Goal: Task Accomplishment & Management: Manage account settings

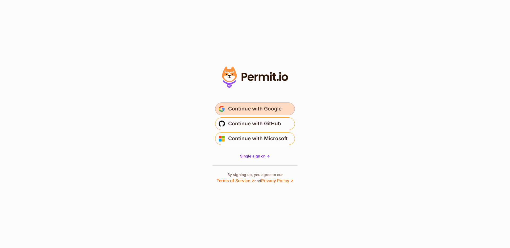
click at [260, 103] on button "Continue with Google" at bounding box center [255, 108] width 80 height 13
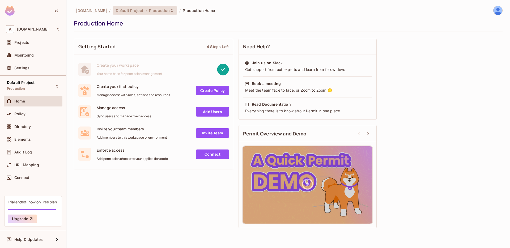
click at [150, 9] on span "Production" at bounding box center [159, 10] width 21 height 5
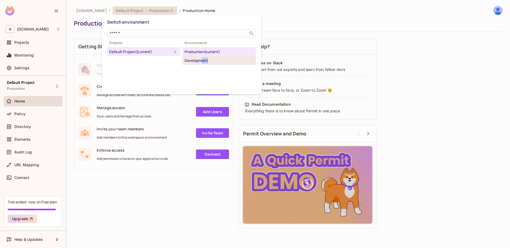
click at [201, 63] on li "Development" at bounding box center [218, 60] width 73 height 8
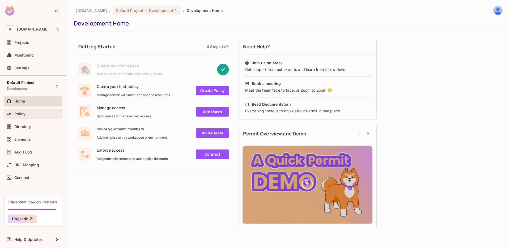
click at [18, 117] on div "Policy" at bounding box center [33, 114] width 54 height 6
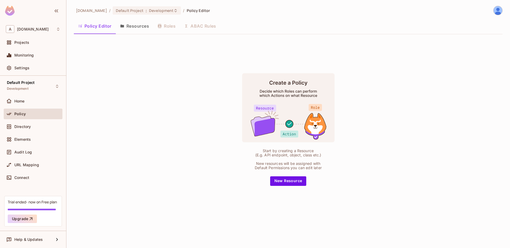
click at [498, 13] on img at bounding box center [497, 10] width 9 height 9
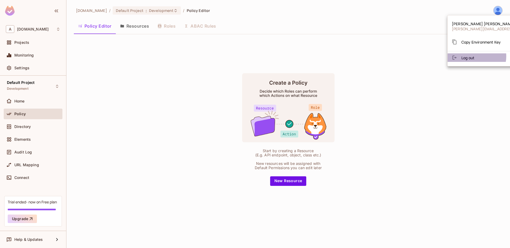
click at [475, 57] on li "Log out" at bounding box center [498, 57] width 102 height 8
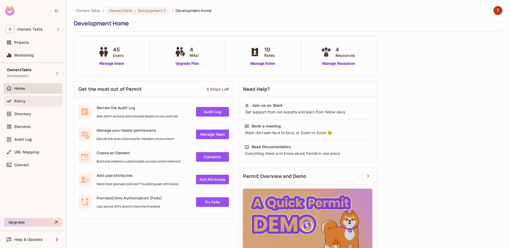
click at [24, 101] on span "Policy" at bounding box center [19, 101] width 11 height 4
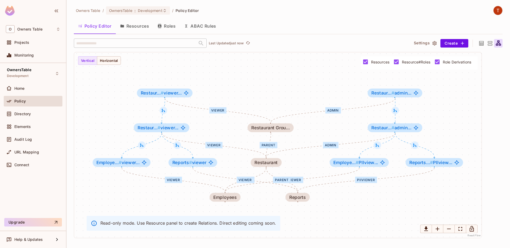
click at [140, 27] on button "Resources" at bounding box center [134, 25] width 37 height 13
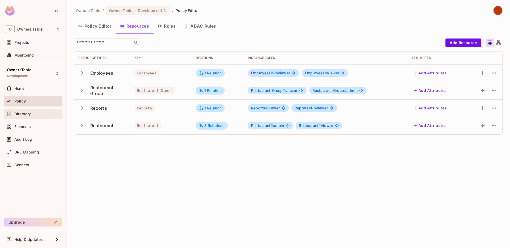
click at [31, 115] on span "Directory" at bounding box center [22, 114] width 16 height 4
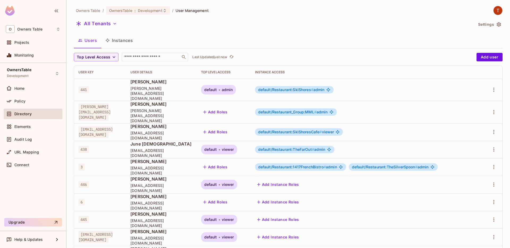
click at [120, 38] on button "Instances" at bounding box center [119, 40] width 36 height 13
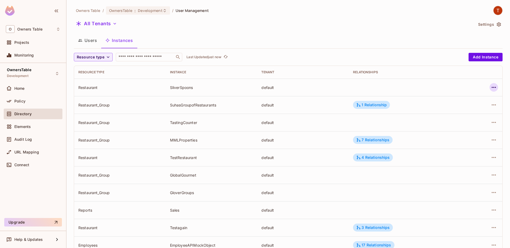
click at [492, 87] on icon "button" at bounding box center [493, 87] width 6 height 6
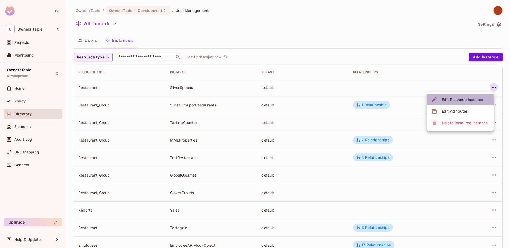
click at [459, 102] on div "Edit Resource Instance" at bounding box center [461, 99] width 41 height 5
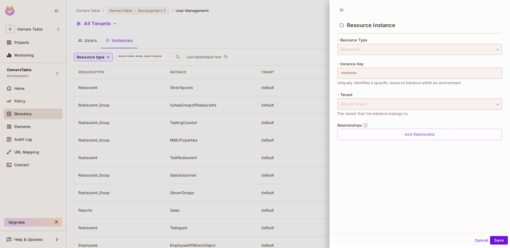
click at [383, 50] on div "Restaurant" at bounding box center [419, 49] width 165 height 11
click at [375, 109] on div "Default Tenant" at bounding box center [419, 103] width 165 height 11
click at [343, 9] on icon at bounding box center [341, 10] width 8 height 8
